Goal: Find specific page/section: Find specific page/section

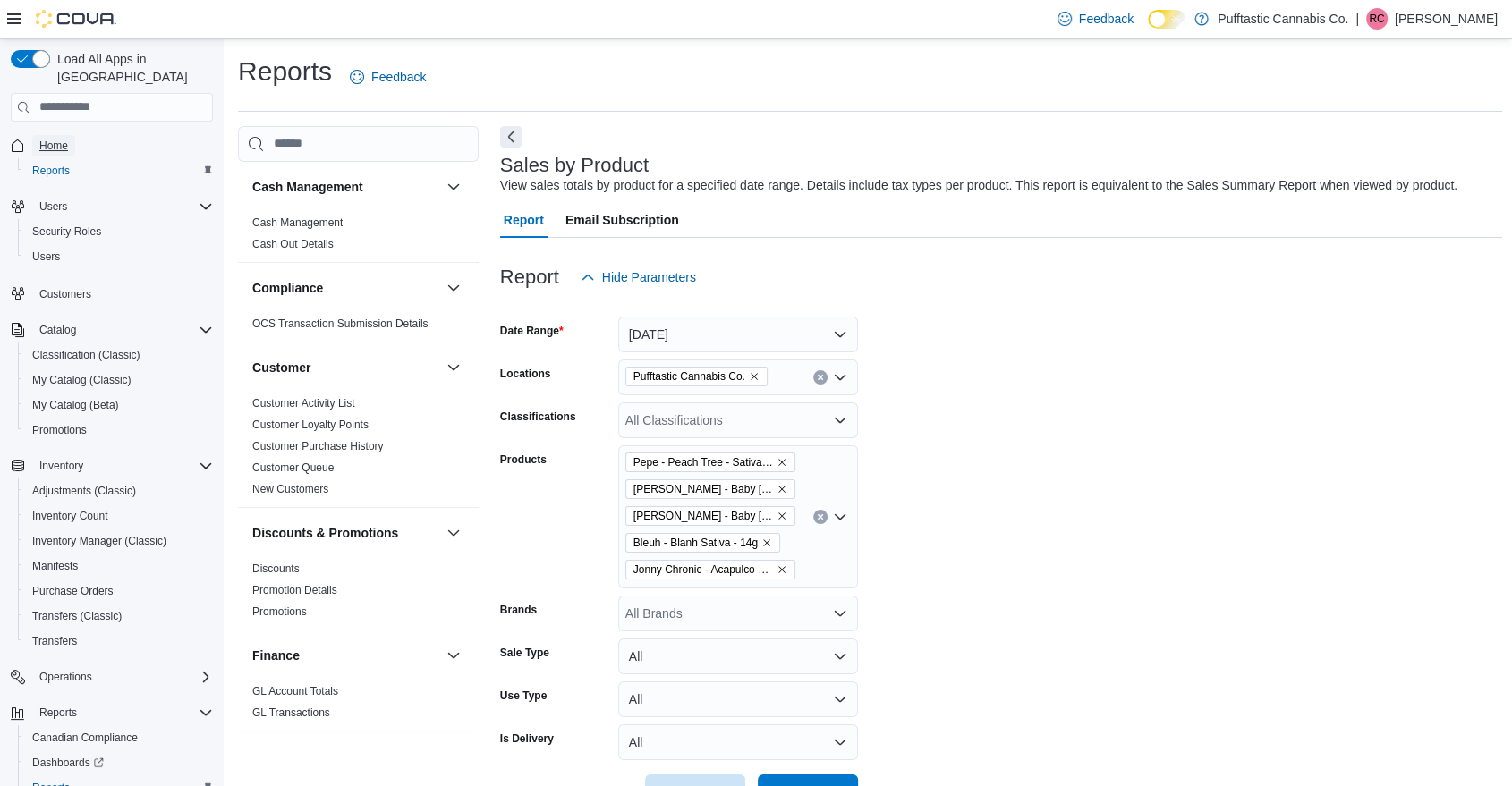
click at [69, 135] on link "Home" at bounding box center [53, 146] width 43 height 22
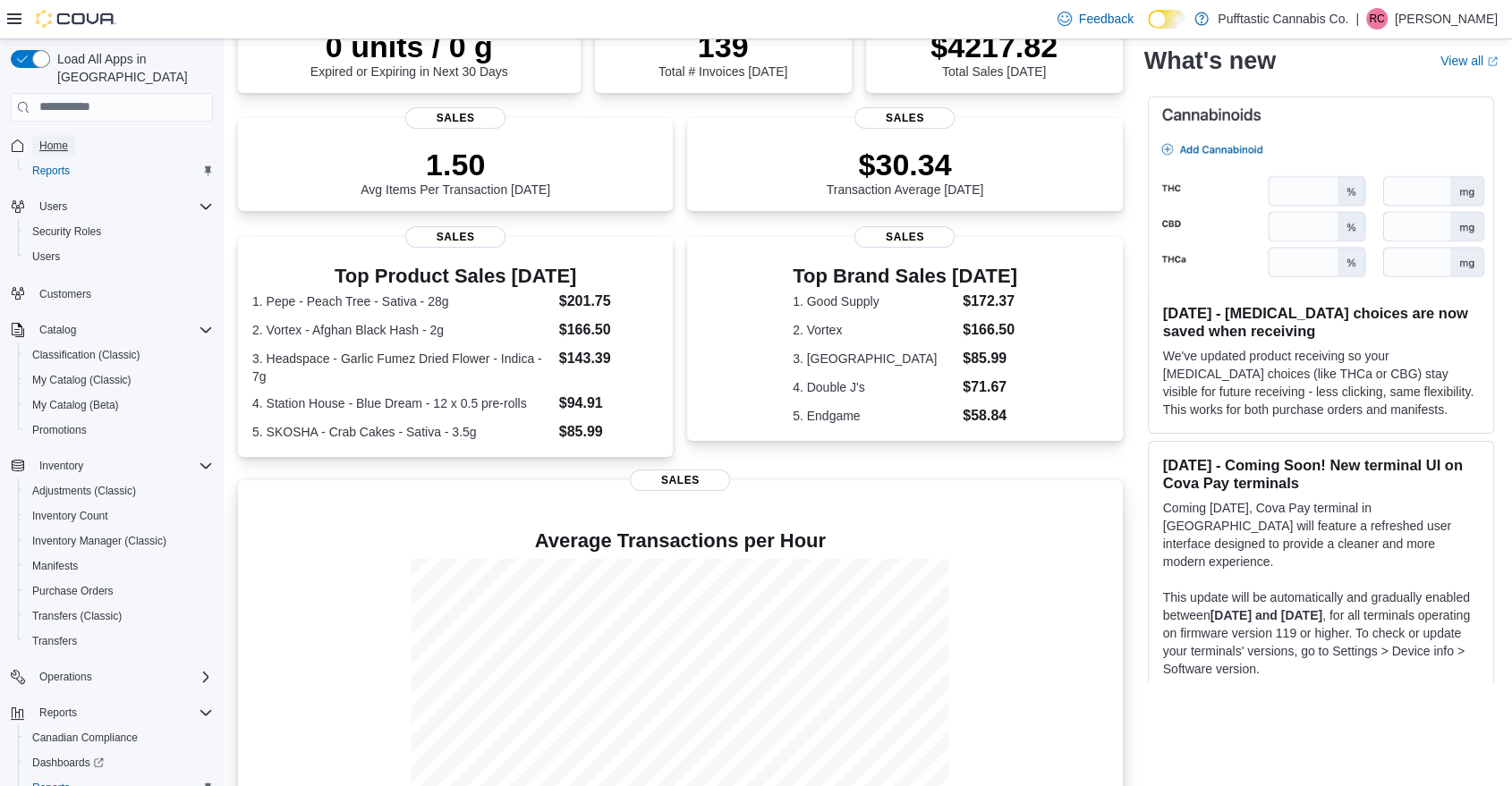
scroll to position [167, 0]
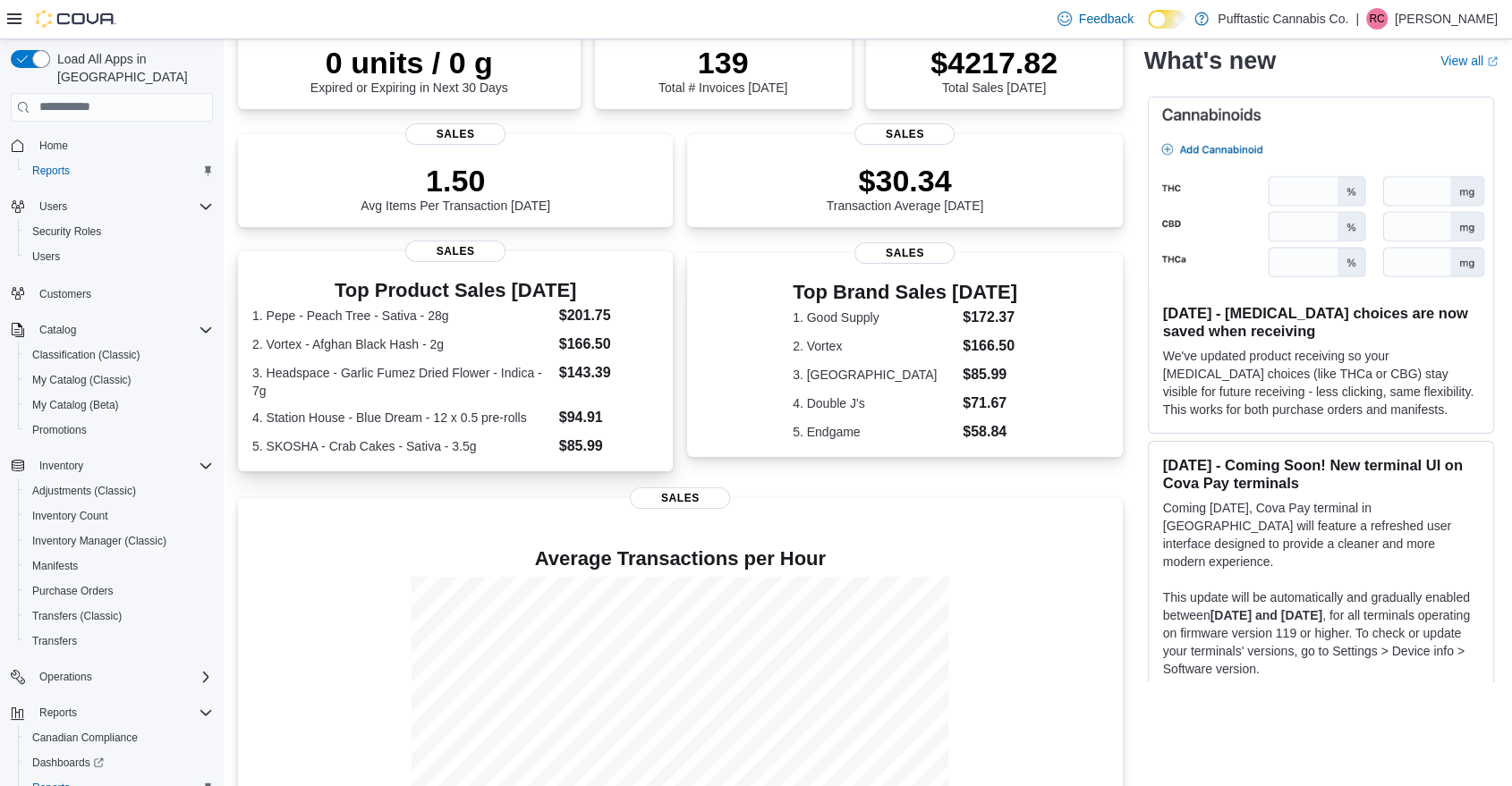
click at [665, 393] on div "Top Product Sales Today 1. Pepe - Peach Tree - Sativa - 28g $201.75 2. Vortex -…" at bounding box center [455, 361] width 434 height 220
